Goal: Information Seeking & Learning: Learn about a topic

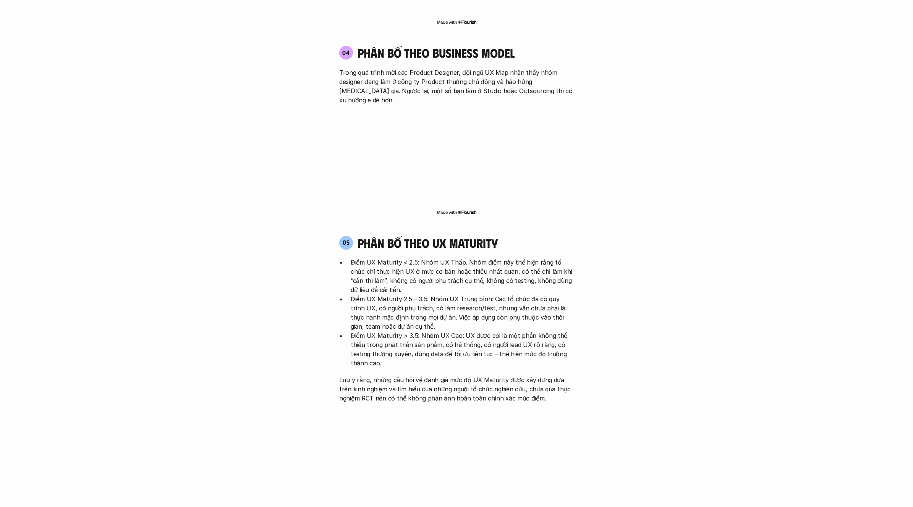
scroll to position [1570, 0]
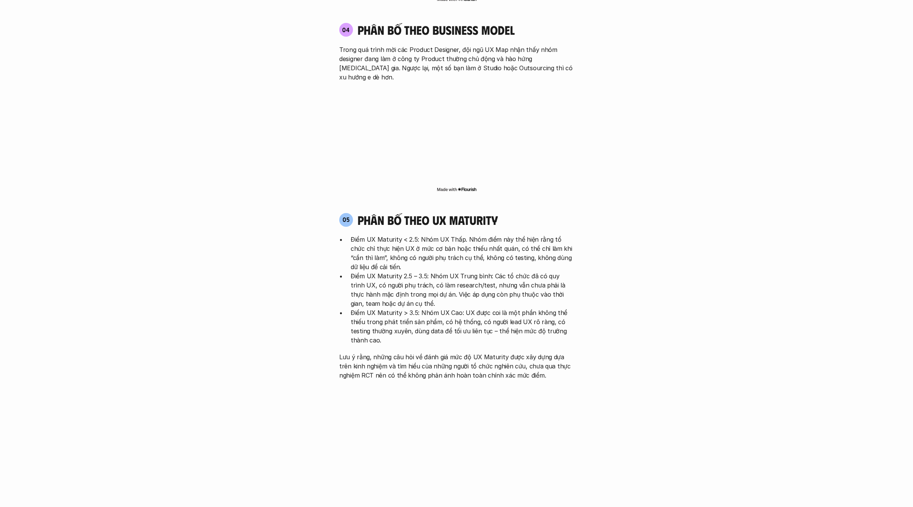
click at [478, 213] on h4 "phân bố theo ux maturity" at bounding box center [428, 220] width 140 height 15
click at [473, 156] on div at bounding box center [473, 156] width 0 height 0
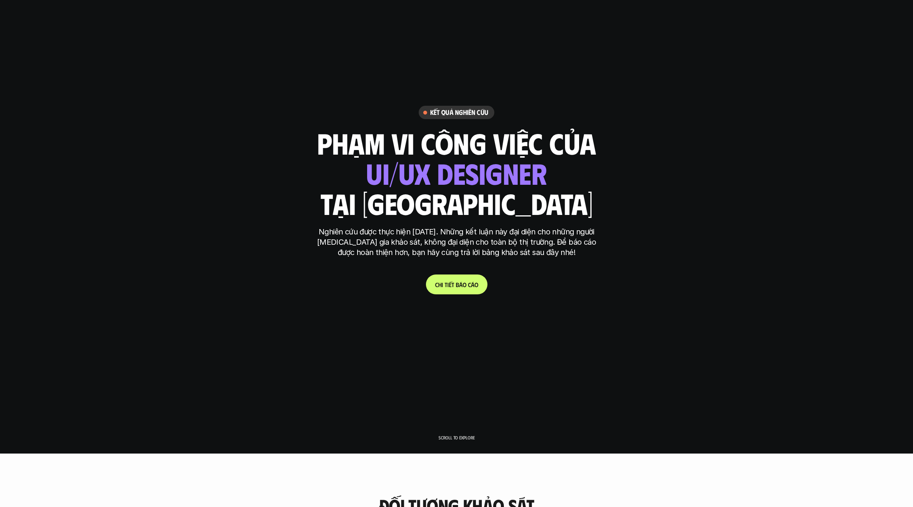
scroll to position [0, 0]
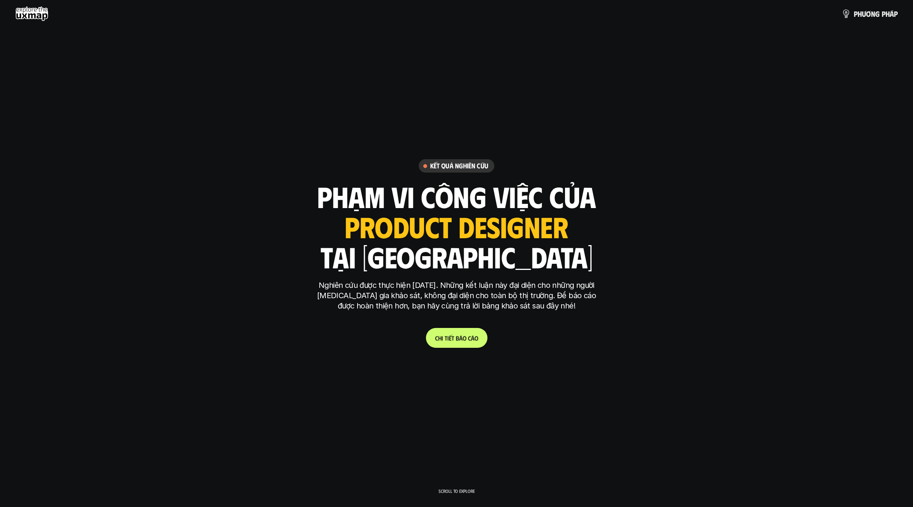
click at [470, 334] on span "c" at bounding box center [469, 330] width 3 height 7
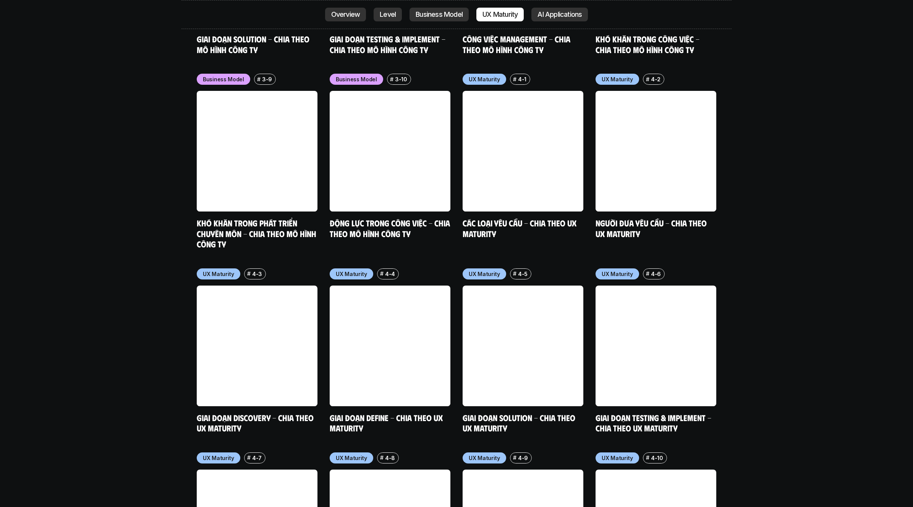
scroll to position [3691, 0]
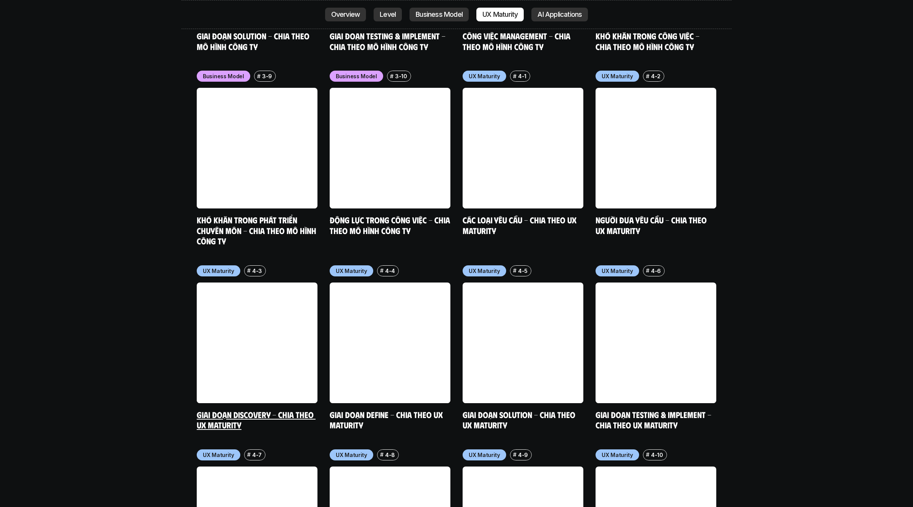
drag, startPoint x: 176, startPoint y: 223, endPoint x: 233, endPoint y: 230, distance: 57.6
drag, startPoint x: 235, startPoint y: 233, endPoint x: 201, endPoint y: 235, distance: 33.7
click at [228, 229] on div at bounding box center [228, 229] width 0 height 0
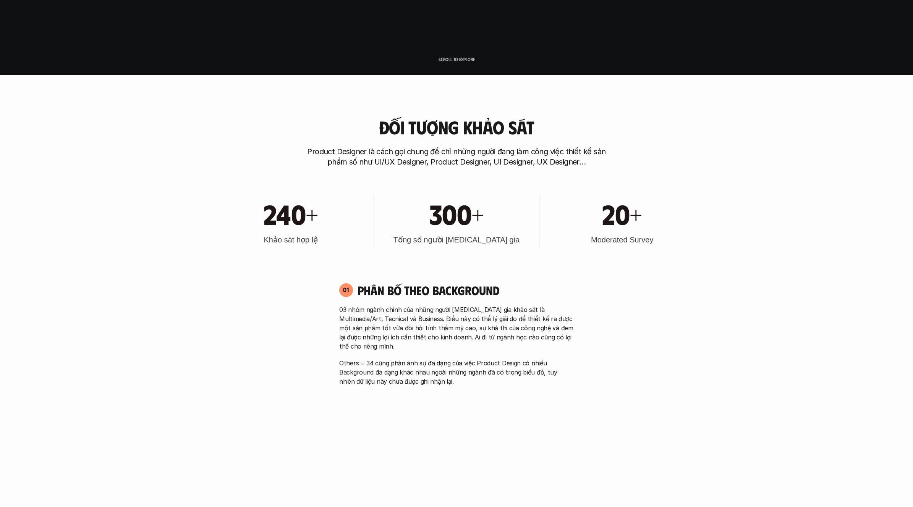
scroll to position [0, 0]
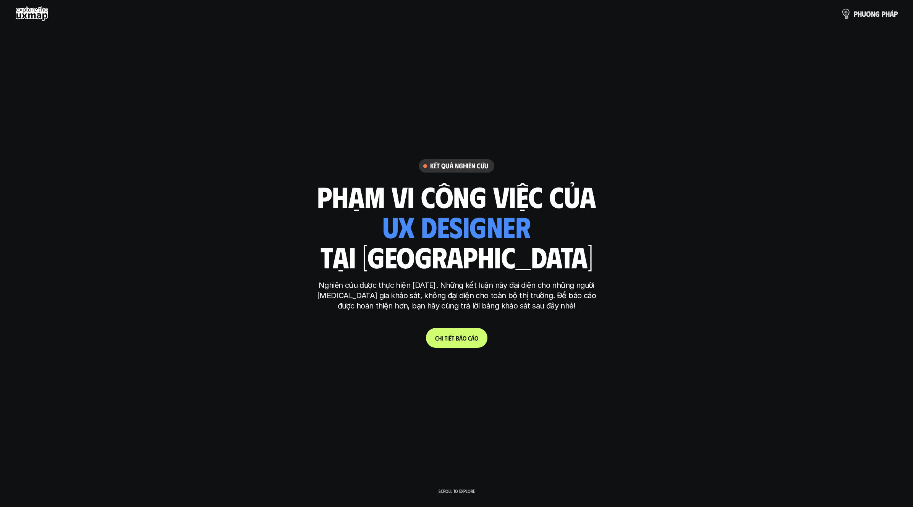
click at [868, 14] on p "p h ư ơ n g p h á p" at bounding box center [876, 14] width 44 height 8
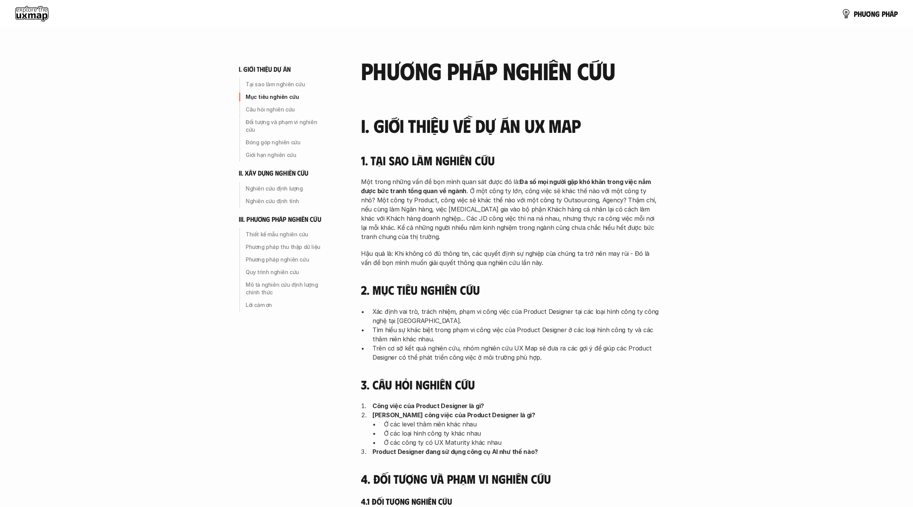
click at [569, 71] on h2 "phương pháp nghiên cứu" at bounding box center [510, 70] width 298 height 26
